Goal: Task Accomplishment & Management: Manage account settings

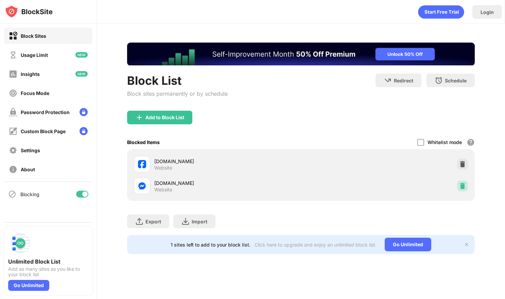
click at [459, 183] on img at bounding box center [462, 185] width 7 height 7
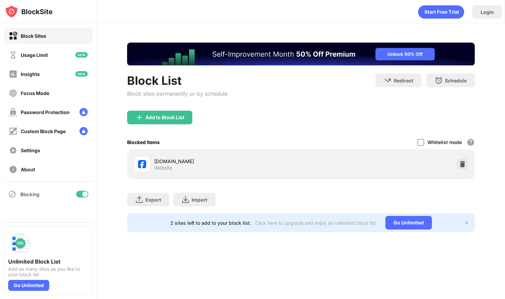
click at [187, 107] on div "Block List Block sites permanently or by schedule" at bounding box center [177, 91] width 101 height 37
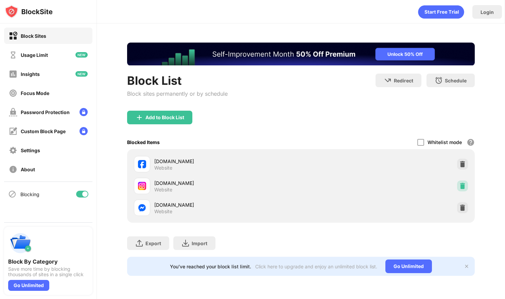
click at [465, 184] on img at bounding box center [462, 185] width 7 height 7
